Goal: Information Seeking & Learning: Learn about a topic

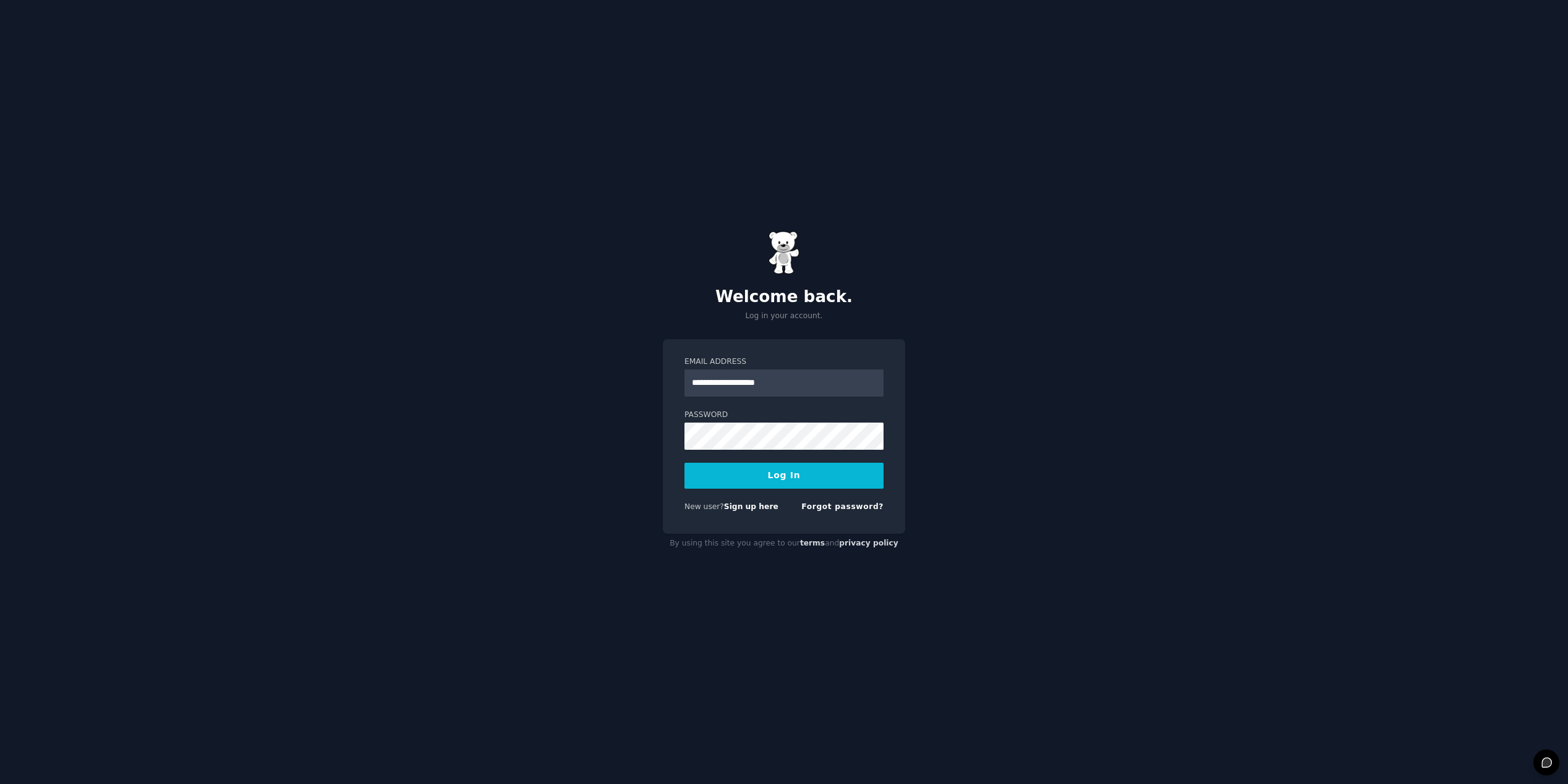
type input "**********"
click at [833, 450] on form "**********" at bounding box center [784, 437] width 199 height 161
click at [684, 463] on button "Log In" at bounding box center [784, 476] width 199 height 26
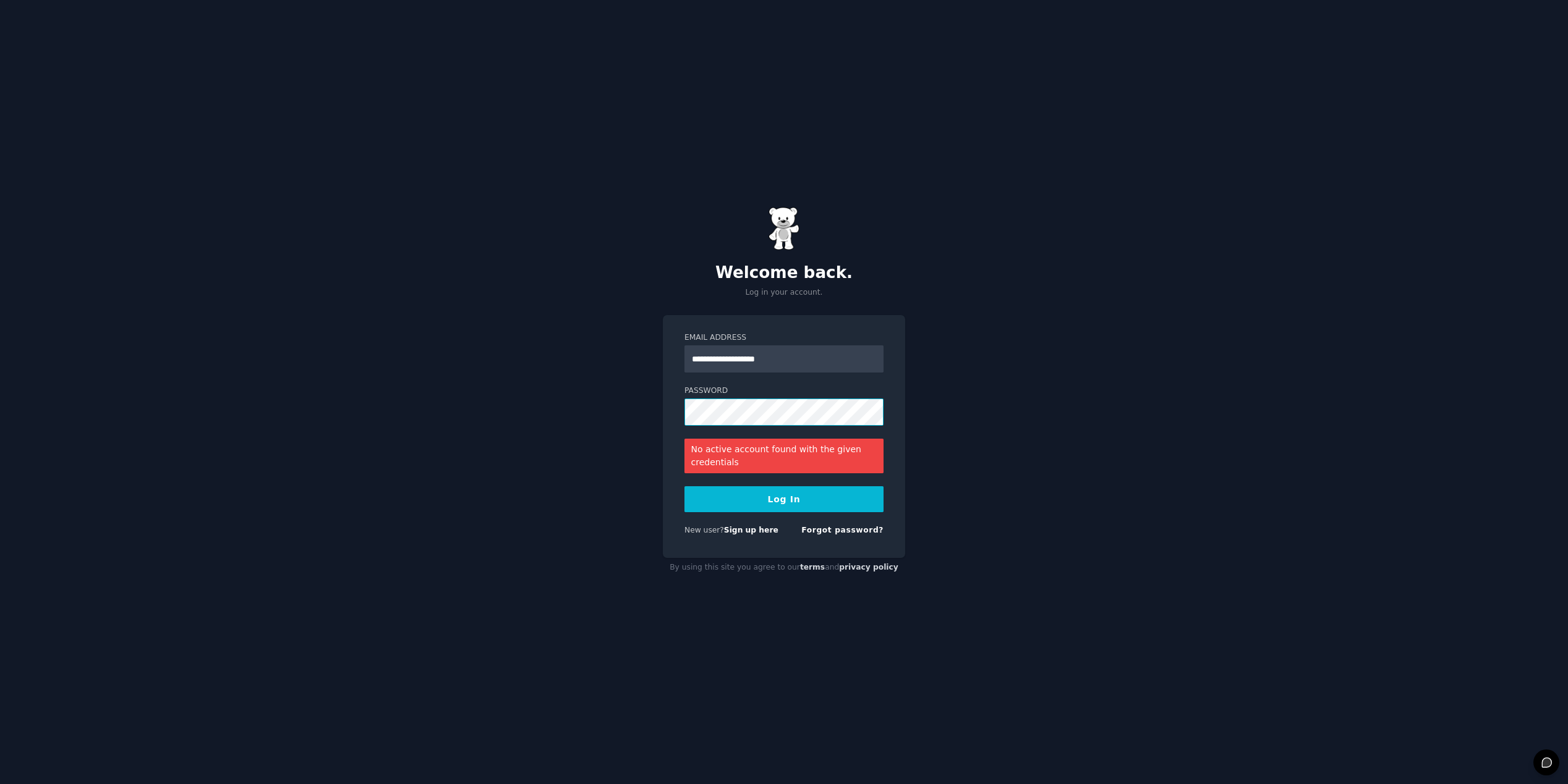
click at [684, 486] on button "Log In" at bounding box center [784, 499] width 199 height 26
click at [754, 526] on link "Sign up here" at bounding box center [750, 530] width 54 height 8
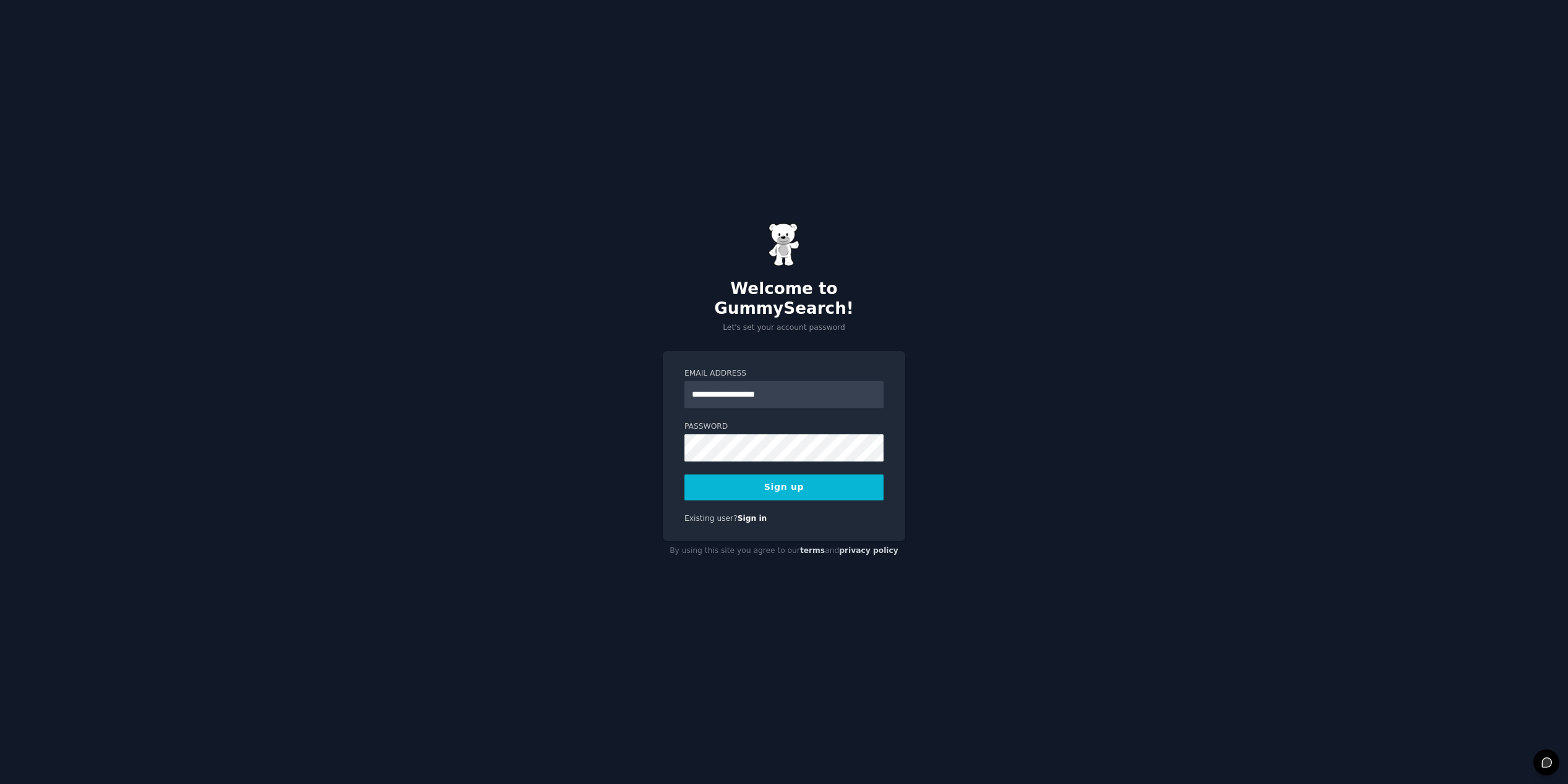
type input "**********"
click at [684, 475] on button "Sign up" at bounding box center [784, 488] width 199 height 26
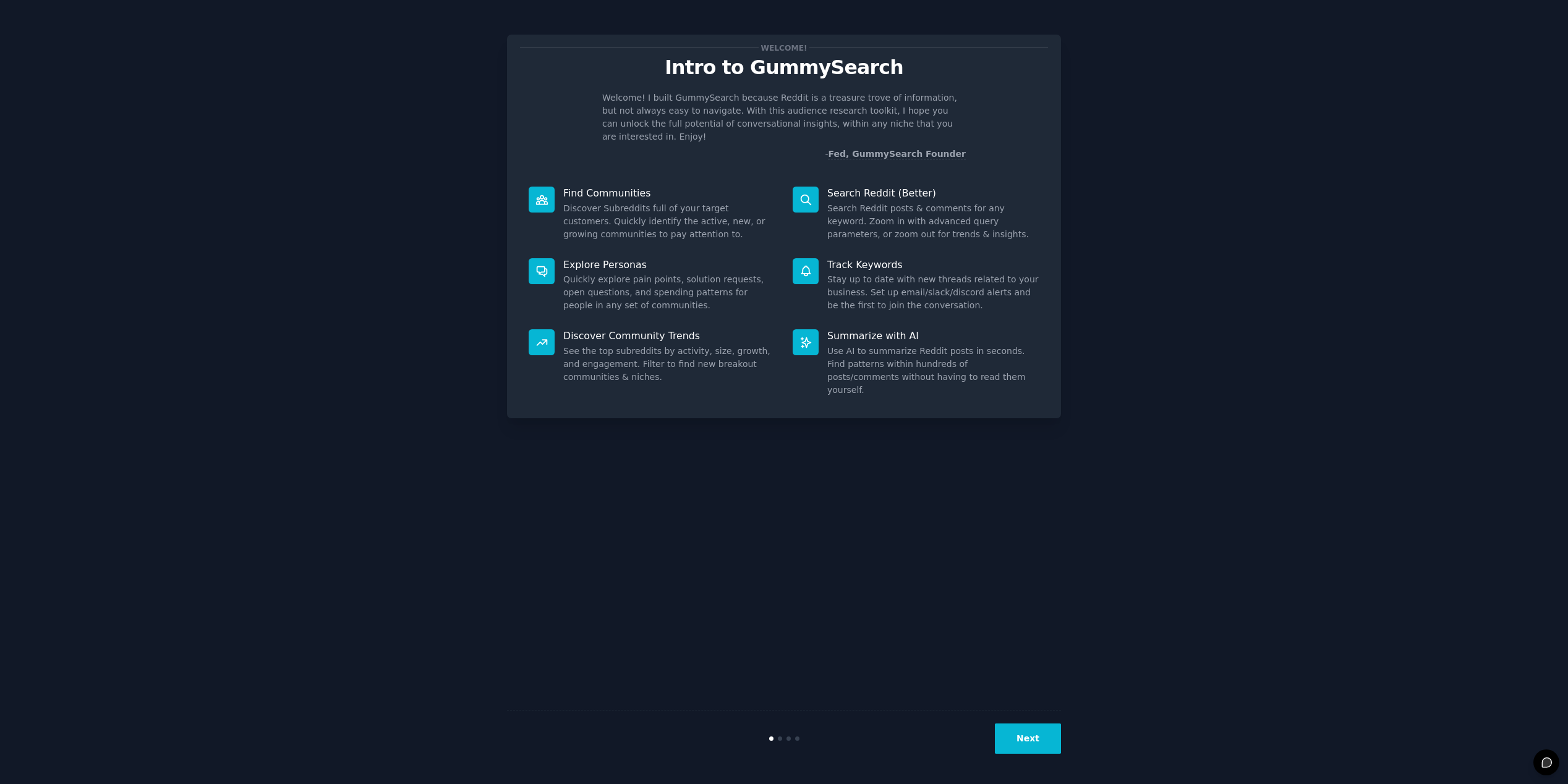
click at [1034, 746] on button "Next" at bounding box center [1028, 738] width 66 height 30
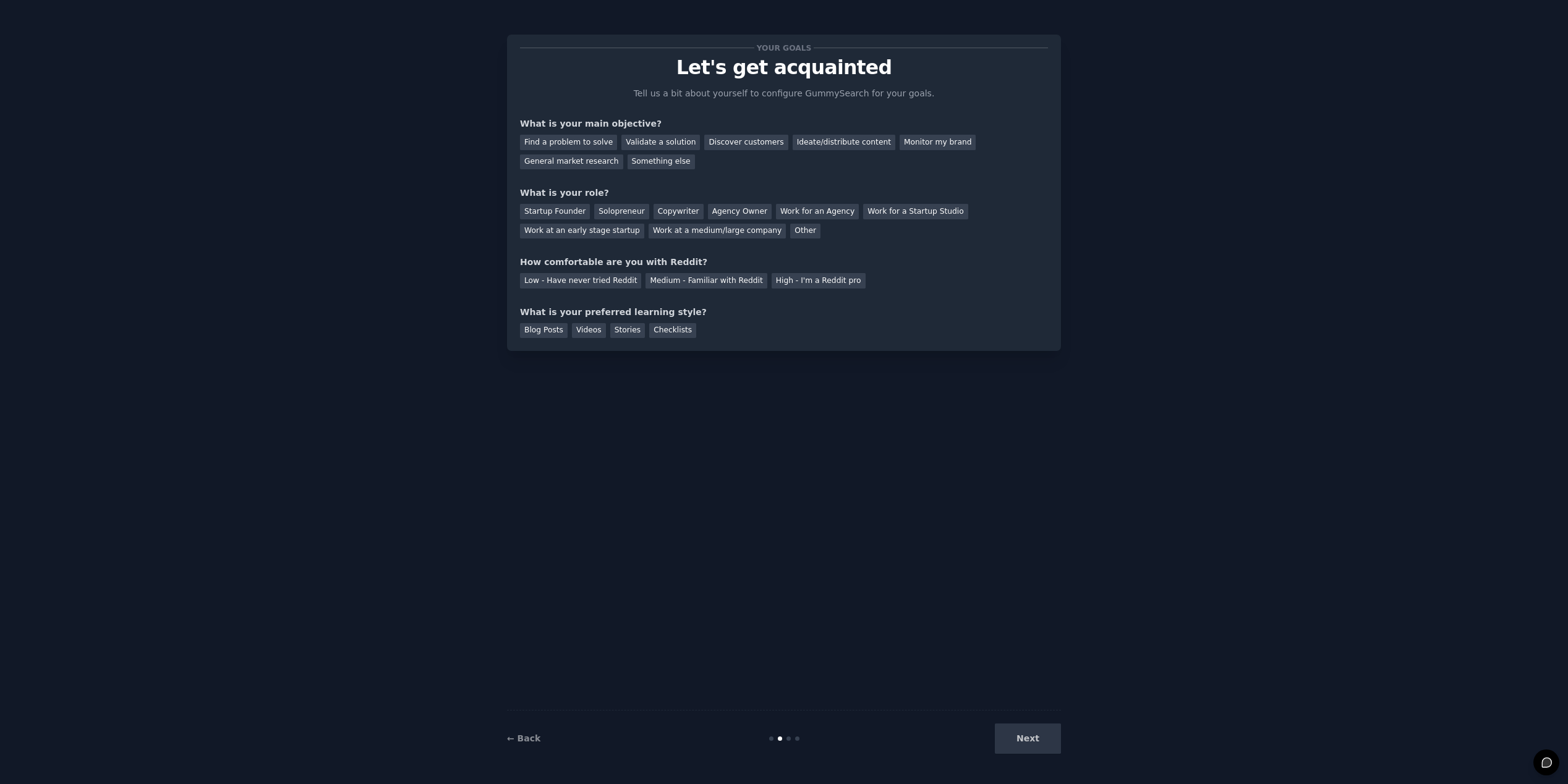
click at [1034, 746] on div "Next" at bounding box center [969, 738] width 185 height 30
click at [592, 139] on div "Find a problem to solve" at bounding box center [568, 143] width 97 height 16
click at [641, 147] on div "Validate a solution" at bounding box center [660, 143] width 78 height 16
click at [545, 147] on div "Find a problem to solve" at bounding box center [568, 143] width 97 height 16
click at [601, 216] on div "Solopreneur" at bounding box center [621, 212] width 54 height 16
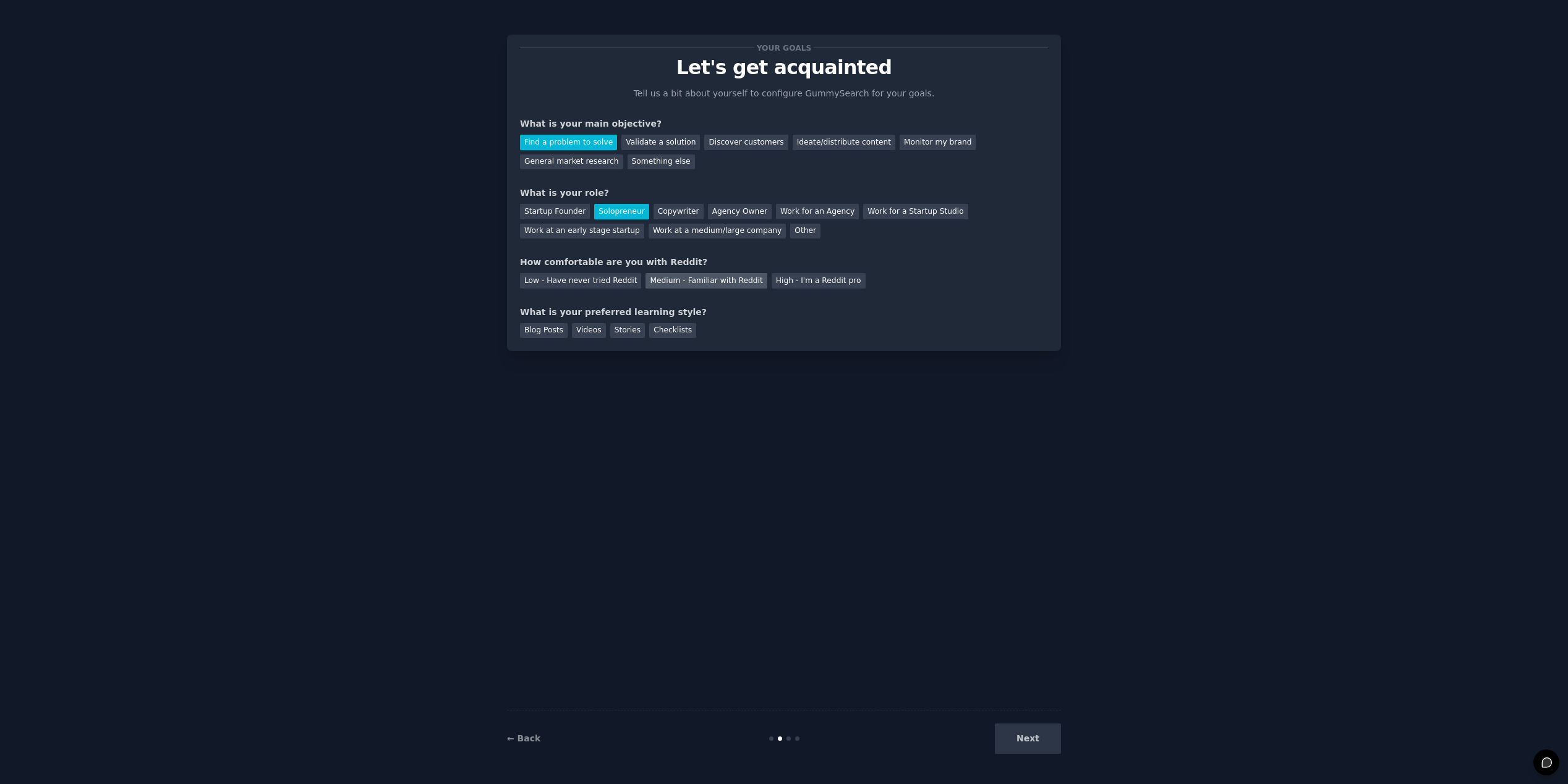
click at [710, 284] on div "Medium - Familiar with Reddit" at bounding box center [706, 281] width 121 height 16
click at [1039, 737] on div "Next" at bounding box center [969, 738] width 185 height 30
click at [555, 336] on div "Blog Posts" at bounding box center [543, 331] width 47 height 16
click at [1041, 748] on button "Next" at bounding box center [1028, 738] width 66 height 30
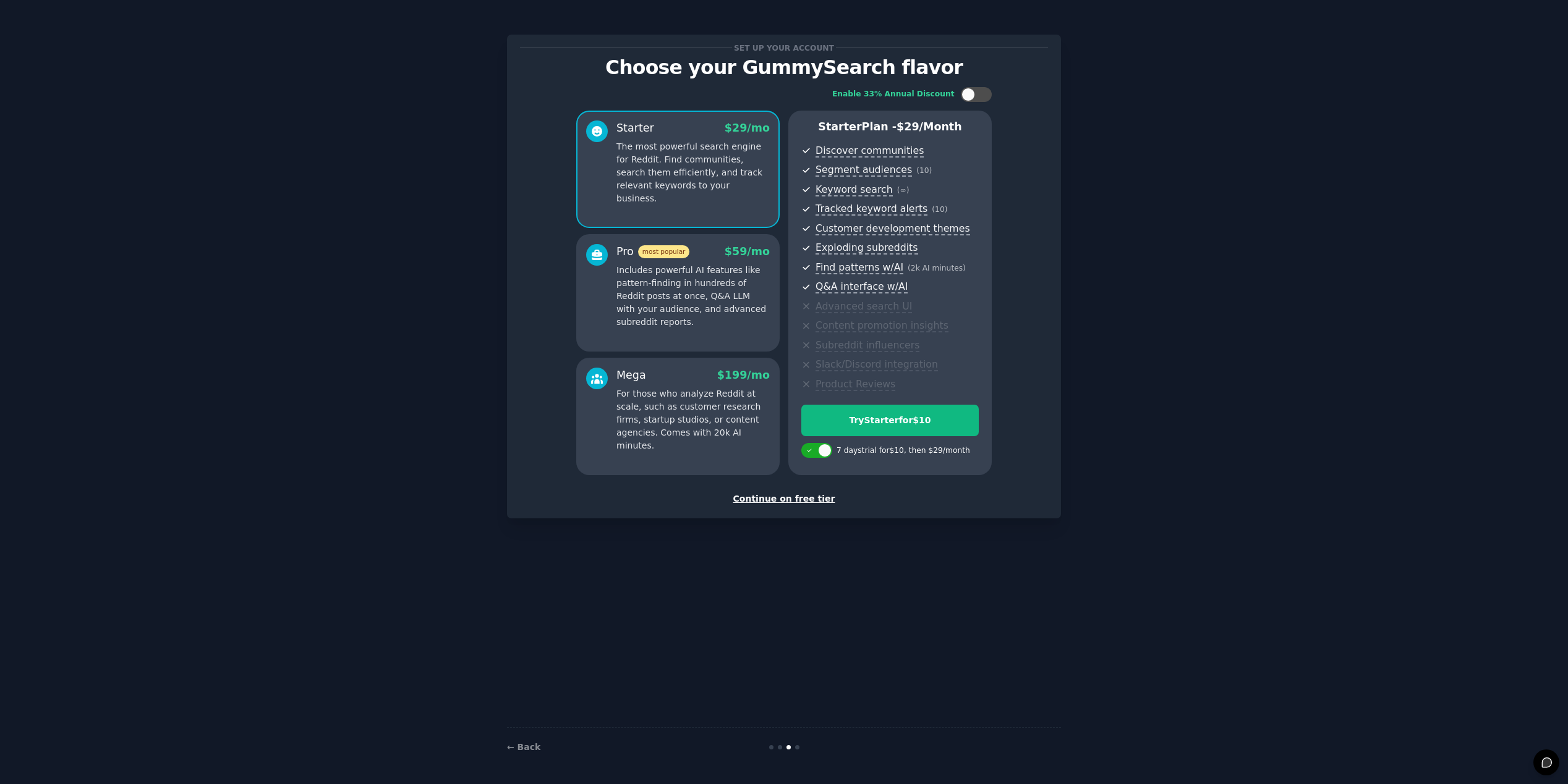
click at [803, 497] on div "Continue on free tier" at bounding box center [784, 499] width 528 height 13
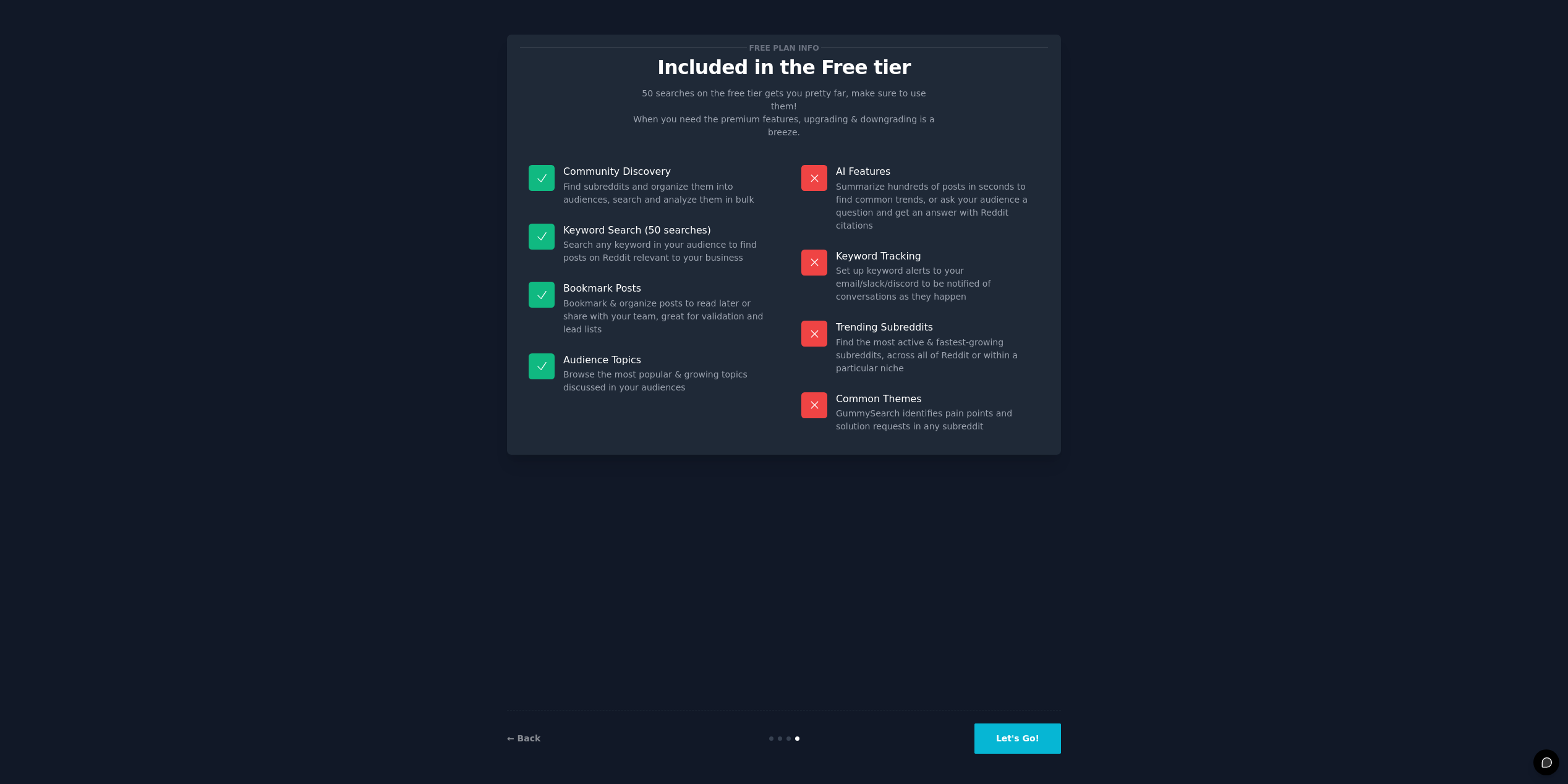
click at [1028, 746] on button "Let's Go!" at bounding box center [1017, 738] width 87 height 30
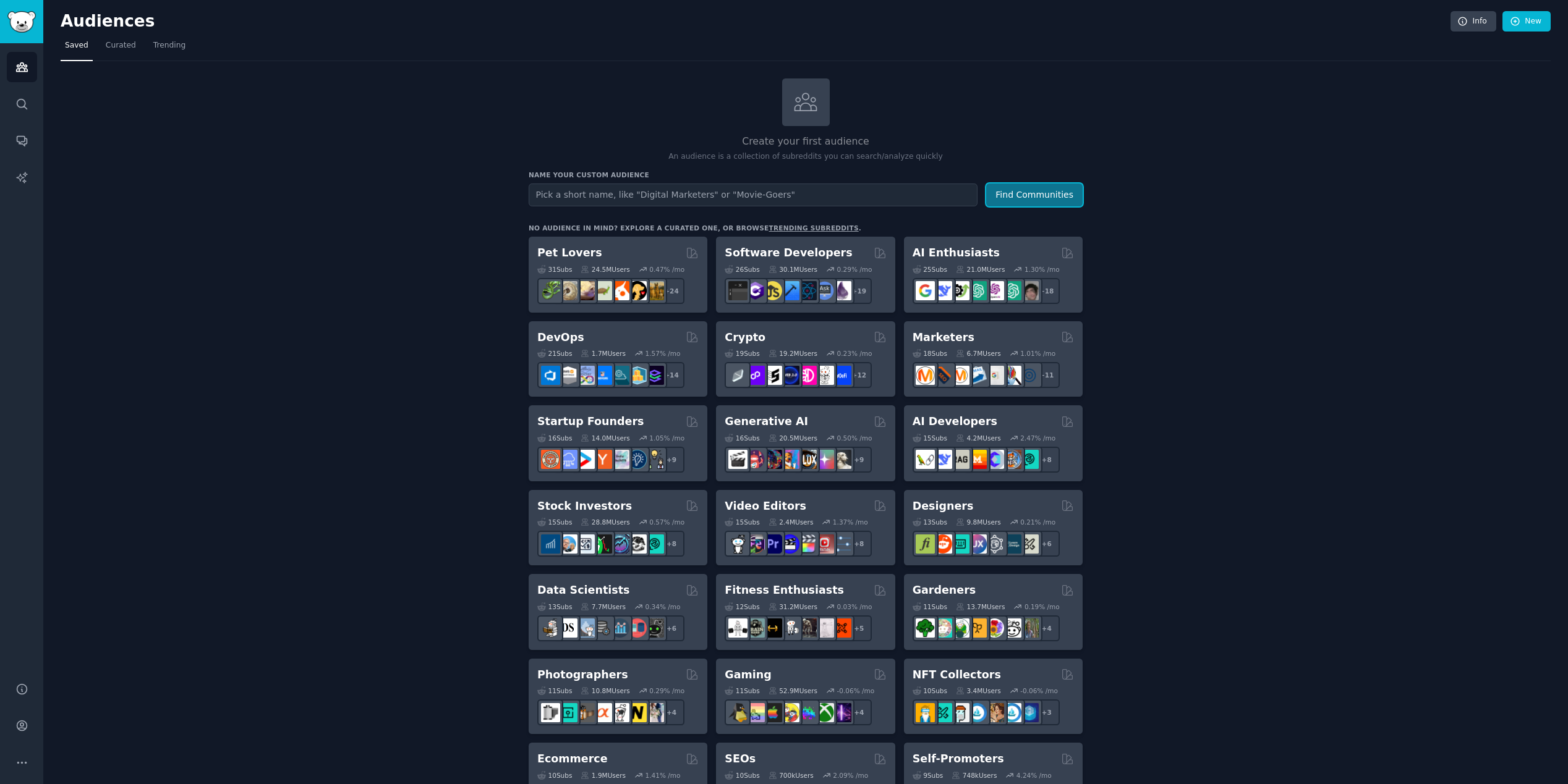
click at [1025, 201] on button "Find Communities" at bounding box center [1034, 195] width 97 height 23
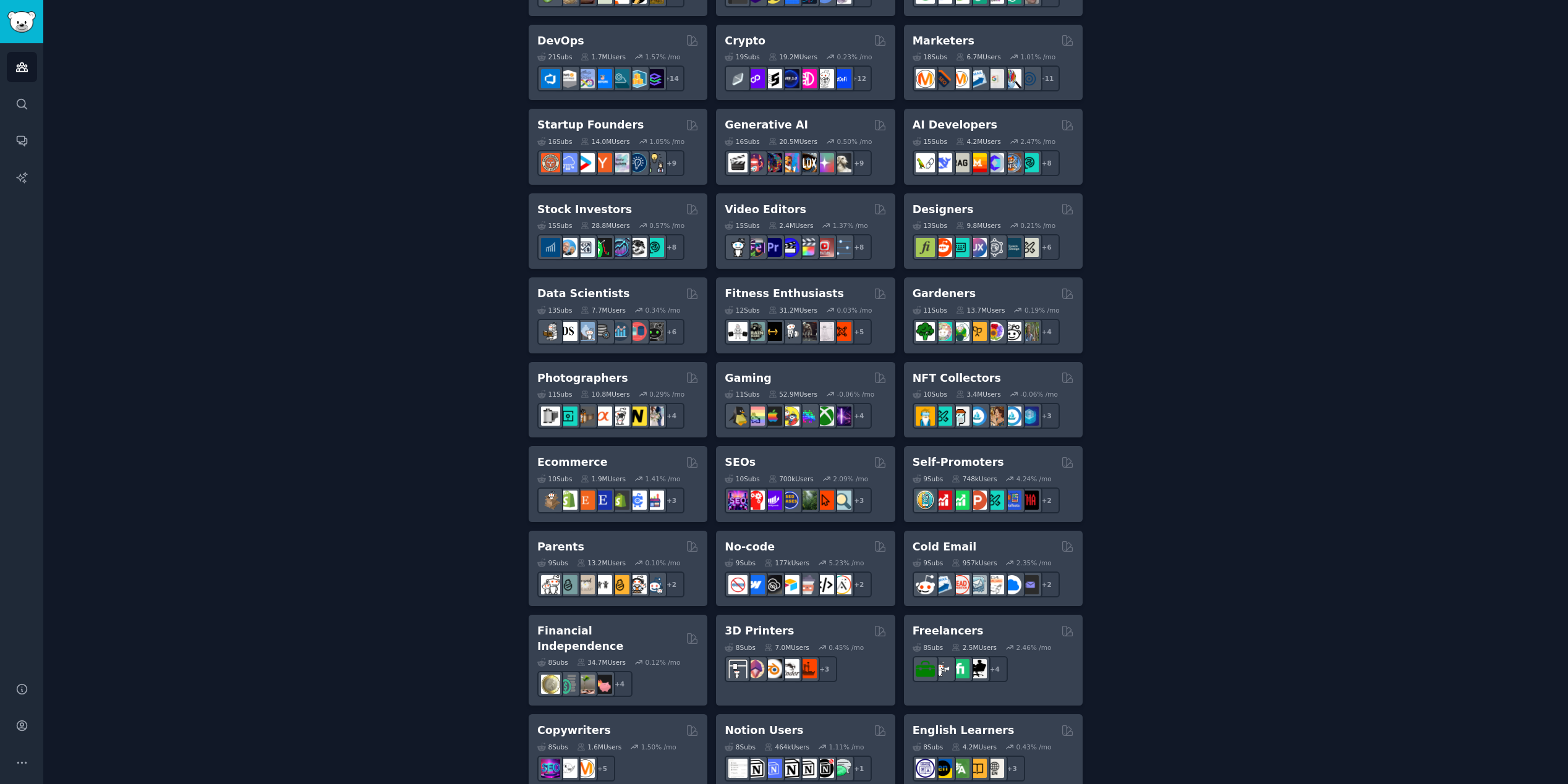
scroll to position [641, 0]
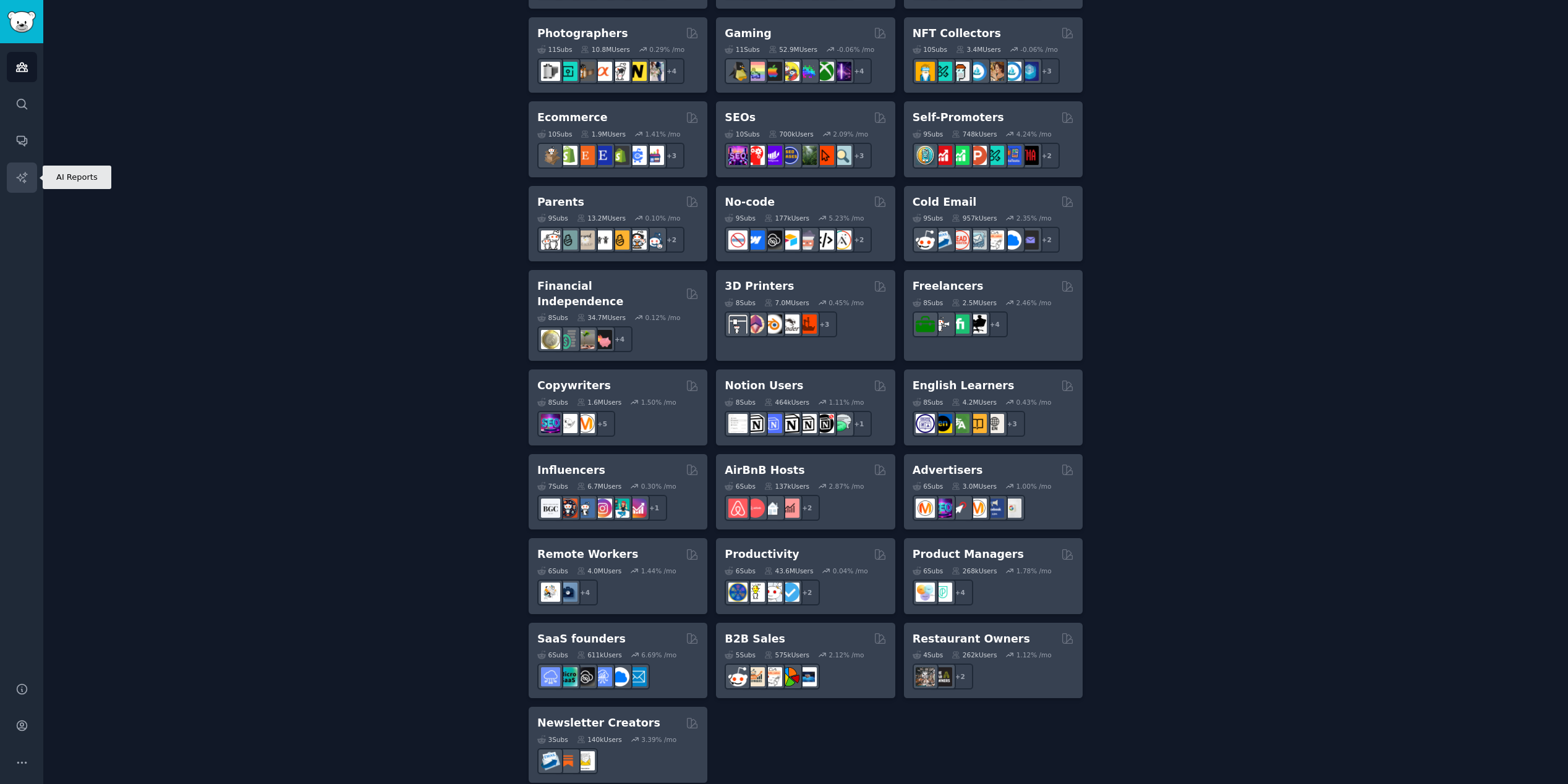
click at [18, 164] on link "AI Reports" at bounding box center [22, 177] width 30 height 30
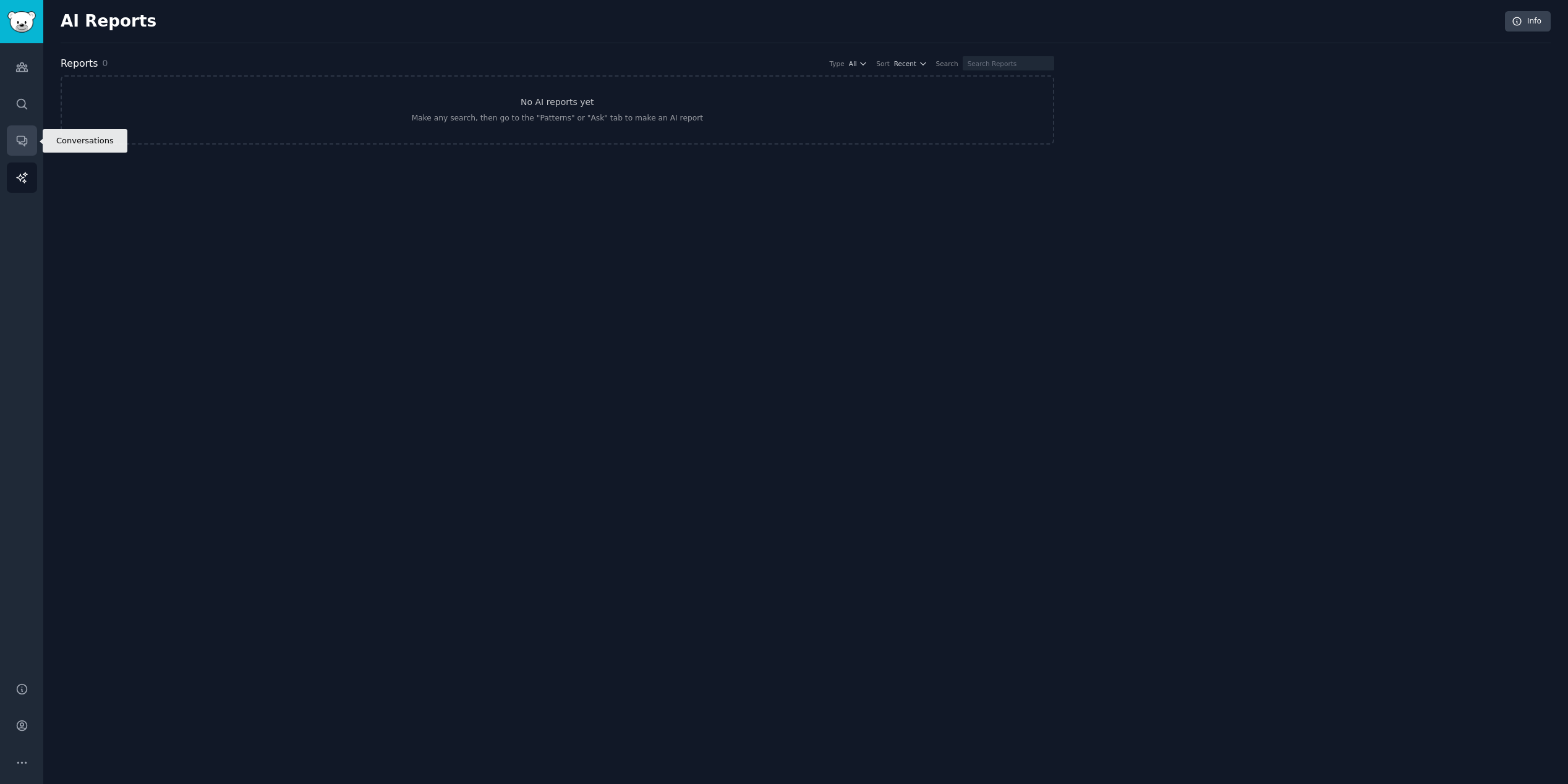
click at [18, 150] on link "Conversations" at bounding box center [22, 140] width 30 height 30
click at [27, 116] on link "Search" at bounding box center [22, 104] width 30 height 30
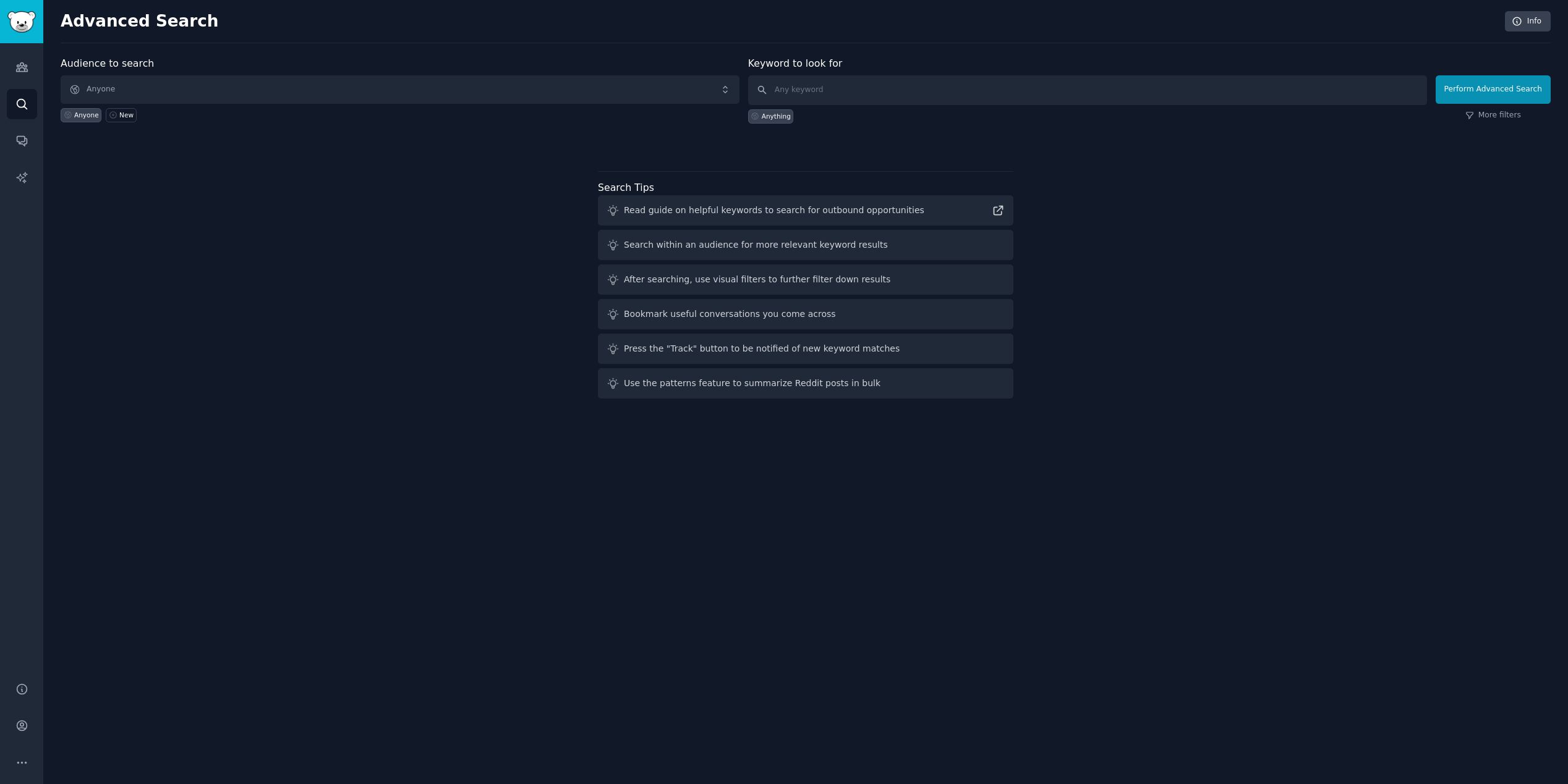
click at [39, 90] on div "Audiences Search Conversations AI Reports" at bounding box center [21, 355] width 43 height 624
click at [23, 77] on link "Audiences" at bounding box center [22, 67] width 30 height 30
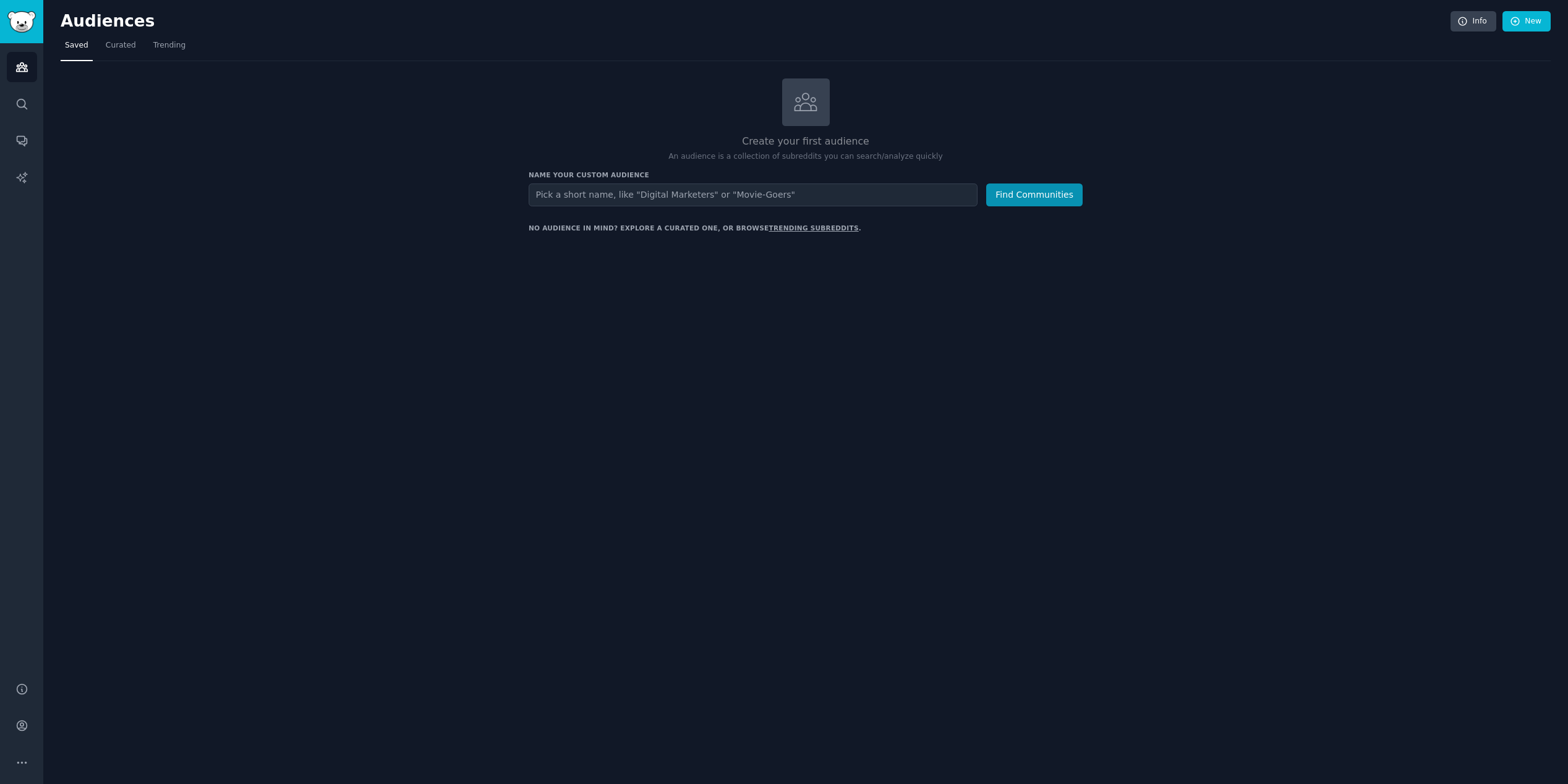
click at [24, 47] on div "Audiences Search Conversations AI Reports" at bounding box center [21, 355] width 43 height 624
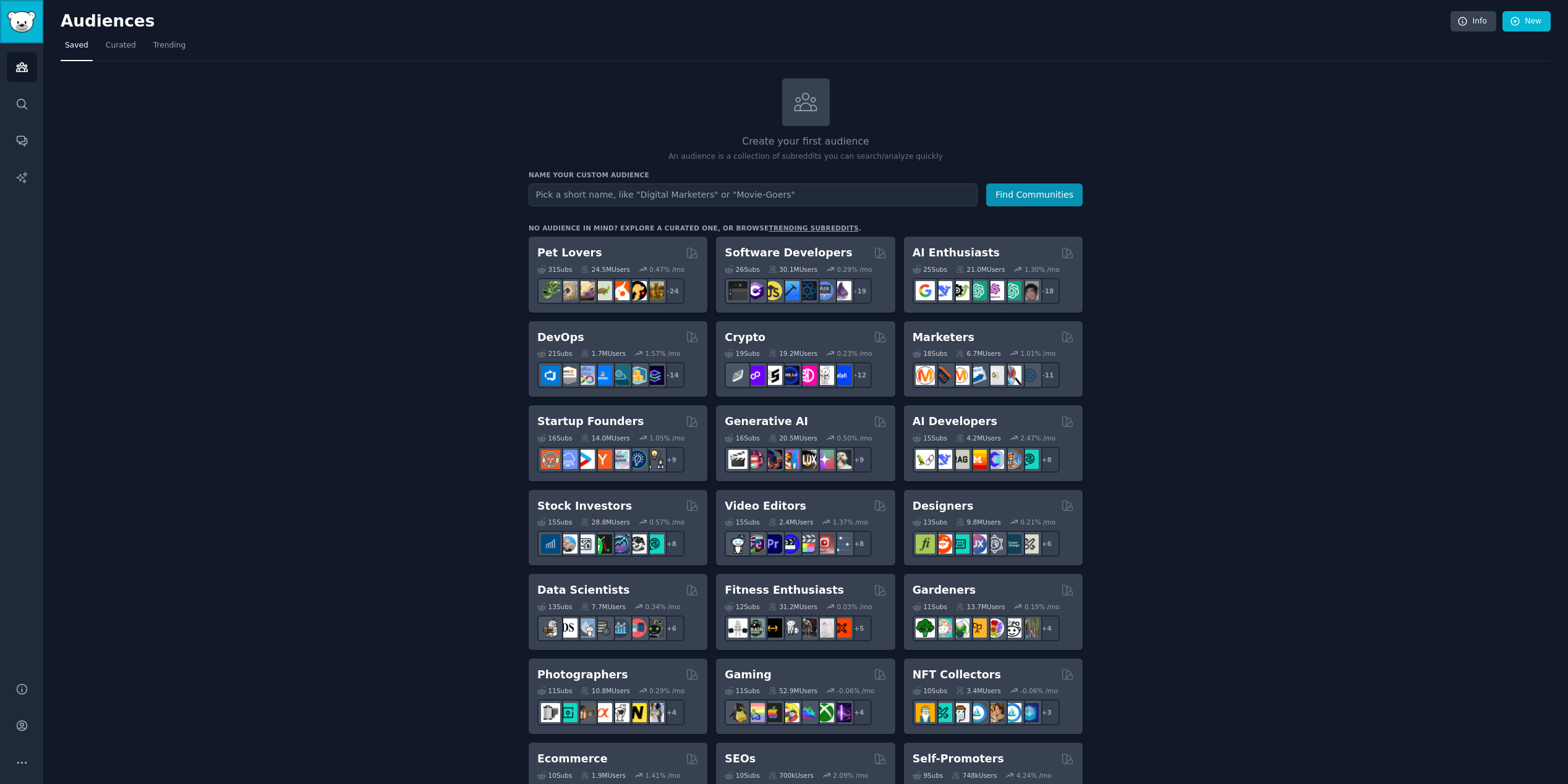
click at [24, 36] on link "Sidebar" at bounding box center [21, 21] width 43 height 43
click at [132, 49] on span "Curated" at bounding box center [121, 46] width 30 height 11
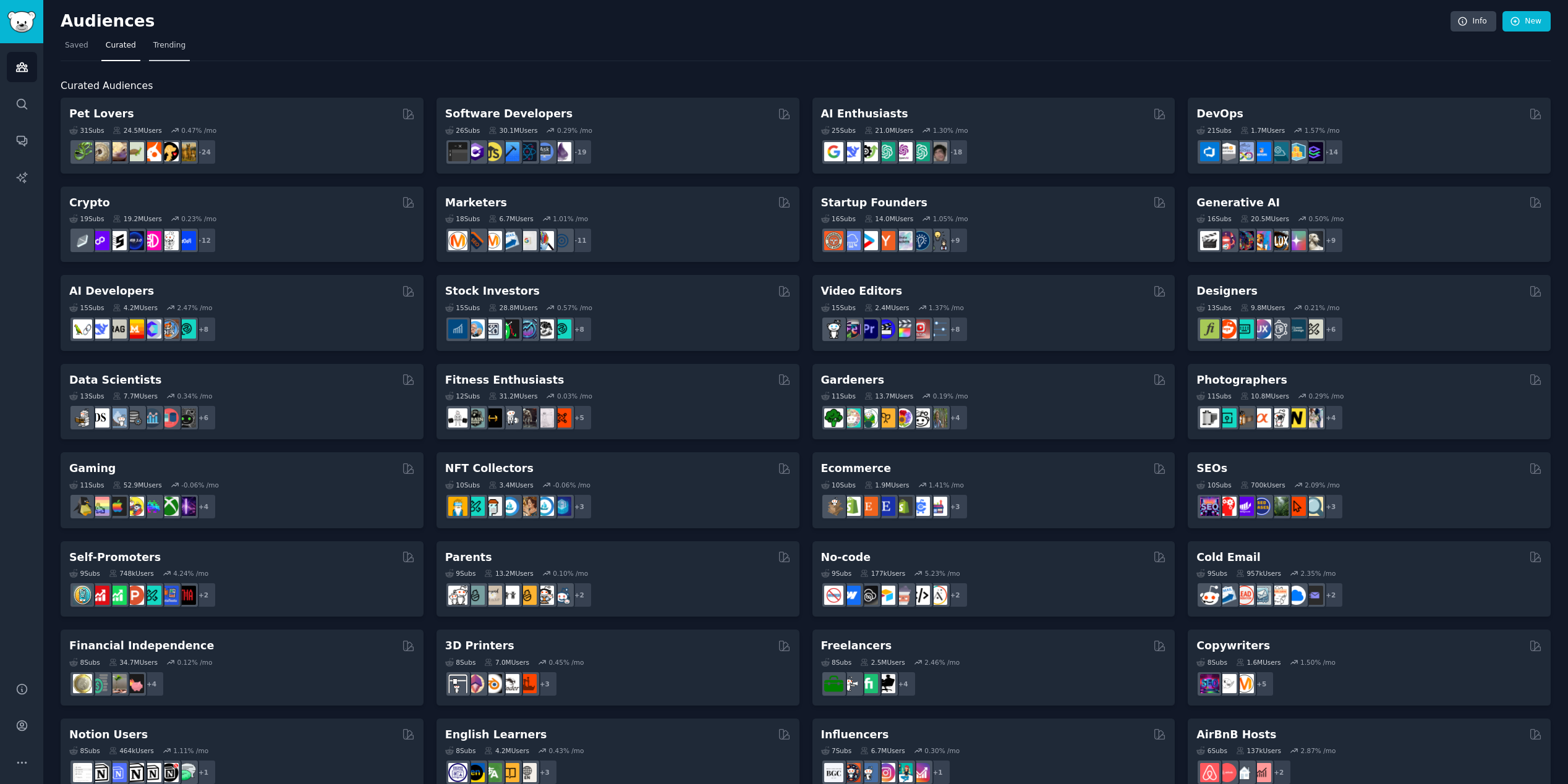
click at [157, 49] on span "Trending" at bounding box center [169, 46] width 32 height 11
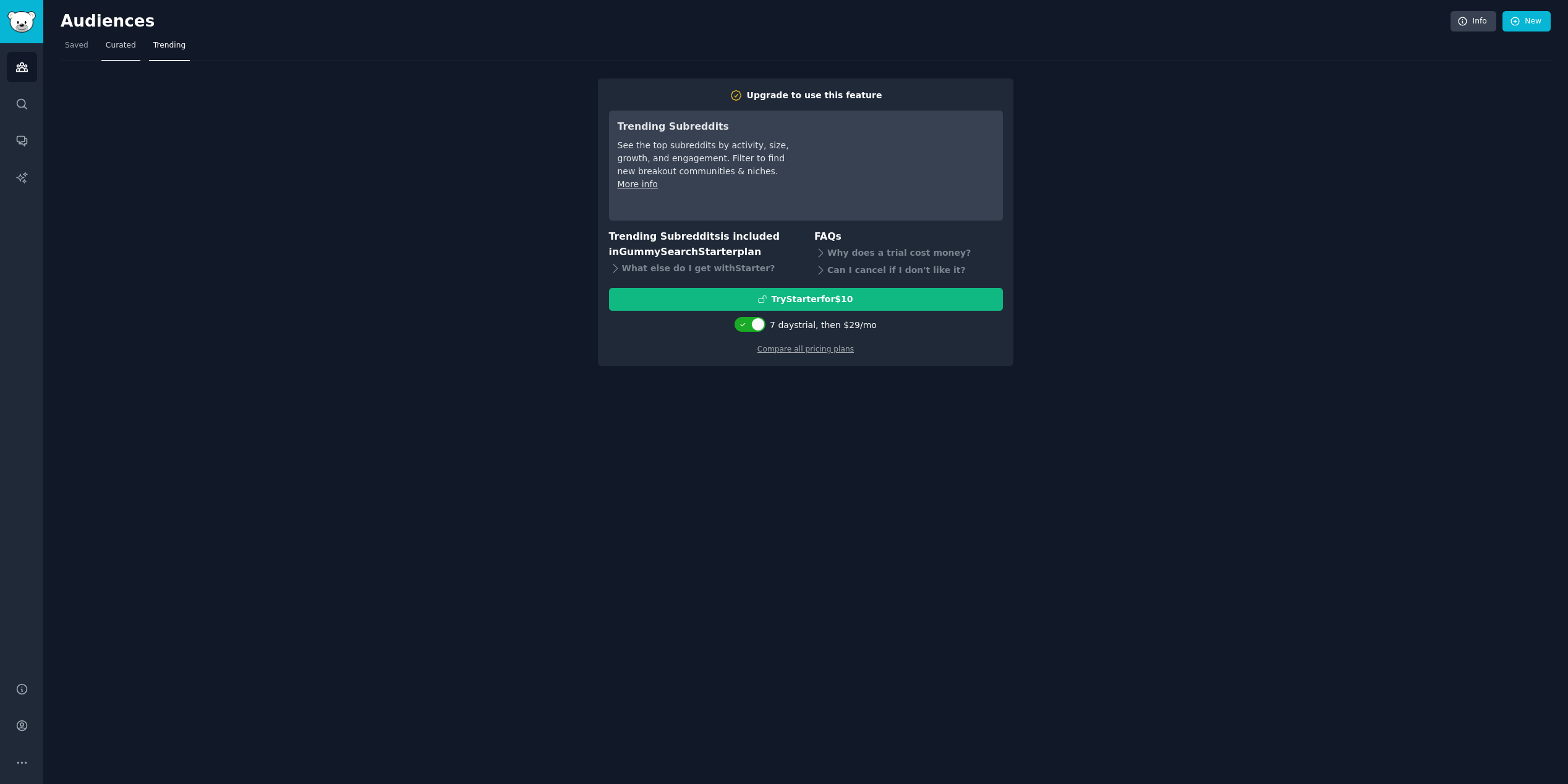
click at [107, 49] on span "Curated" at bounding box center [121, 46] width 30 height 11
